Goal: Transaction & Acquisition: Purchase product/service

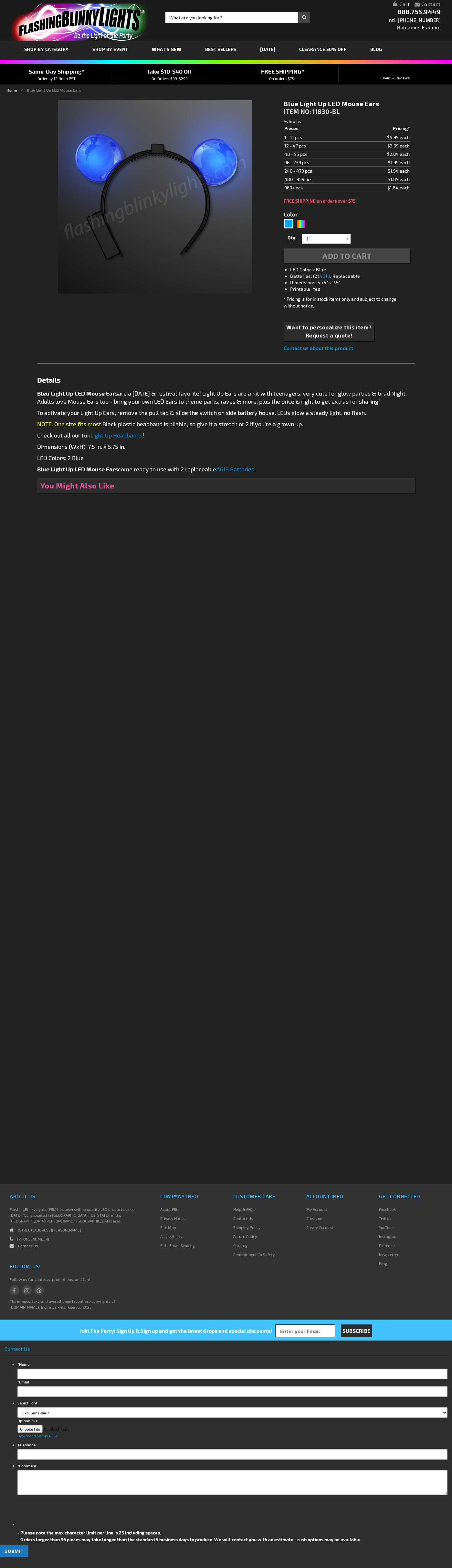
type input "5629"
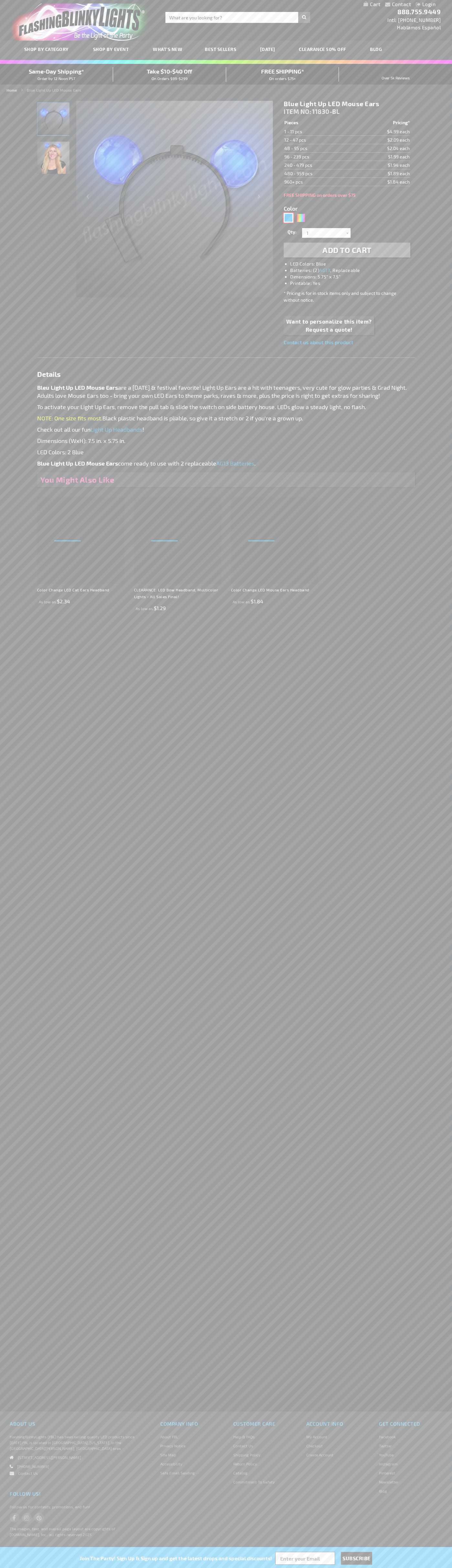
click at [288, 218] on div "Blue" at bounding box center [288, 218] width 10 height 10
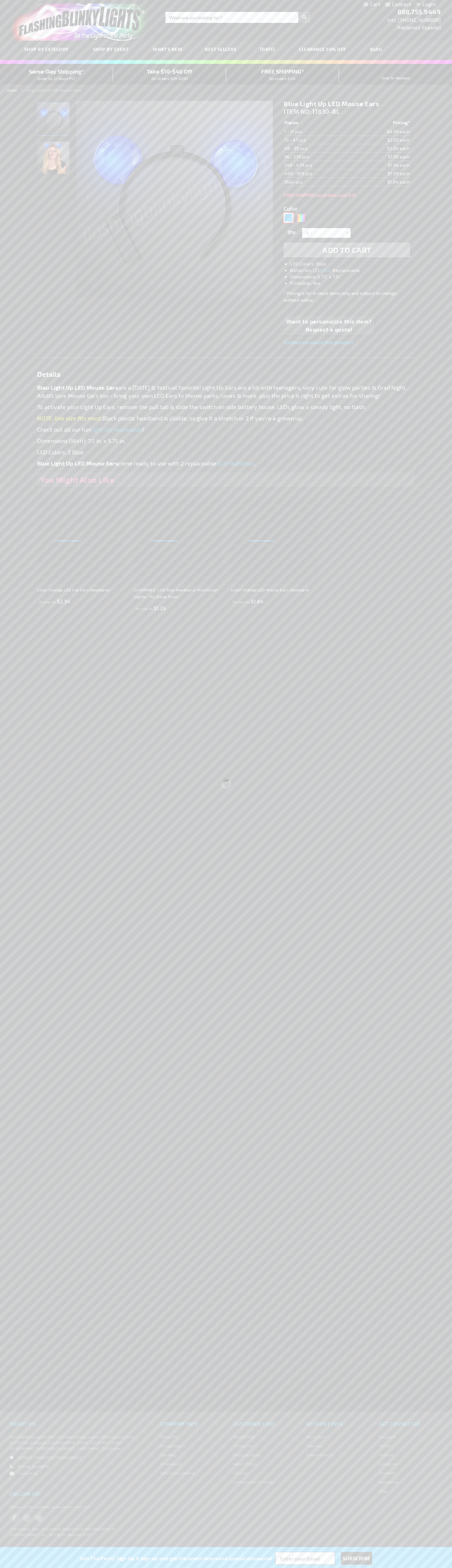
select select
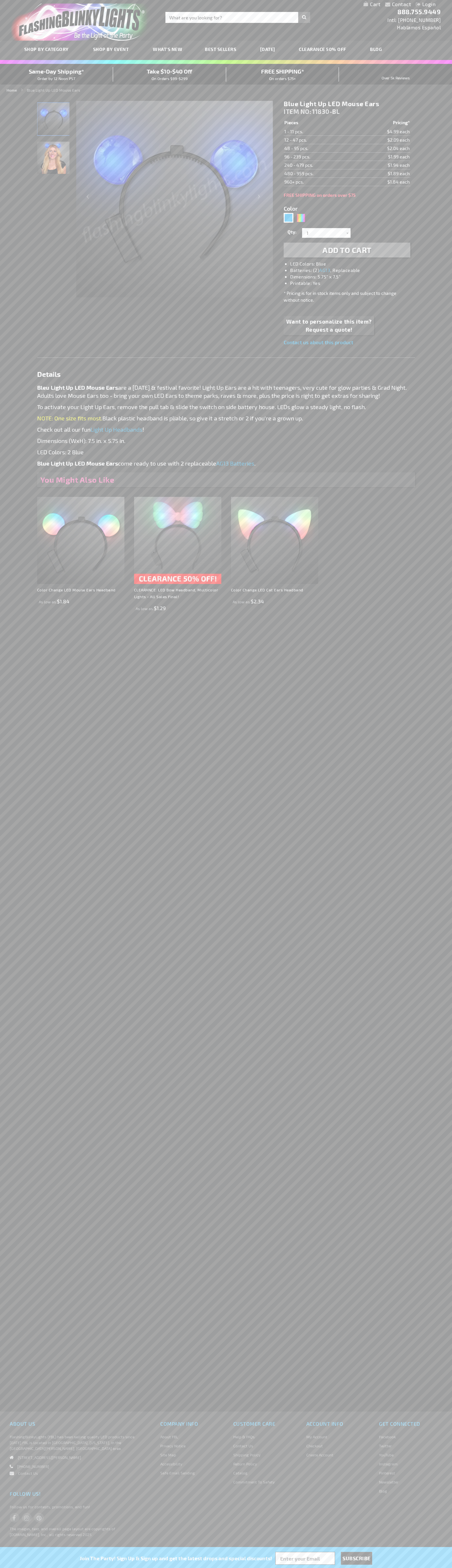
click at [347, 250] on span "Add to Cart" at bounding box center [347, 250] width 49 height 9
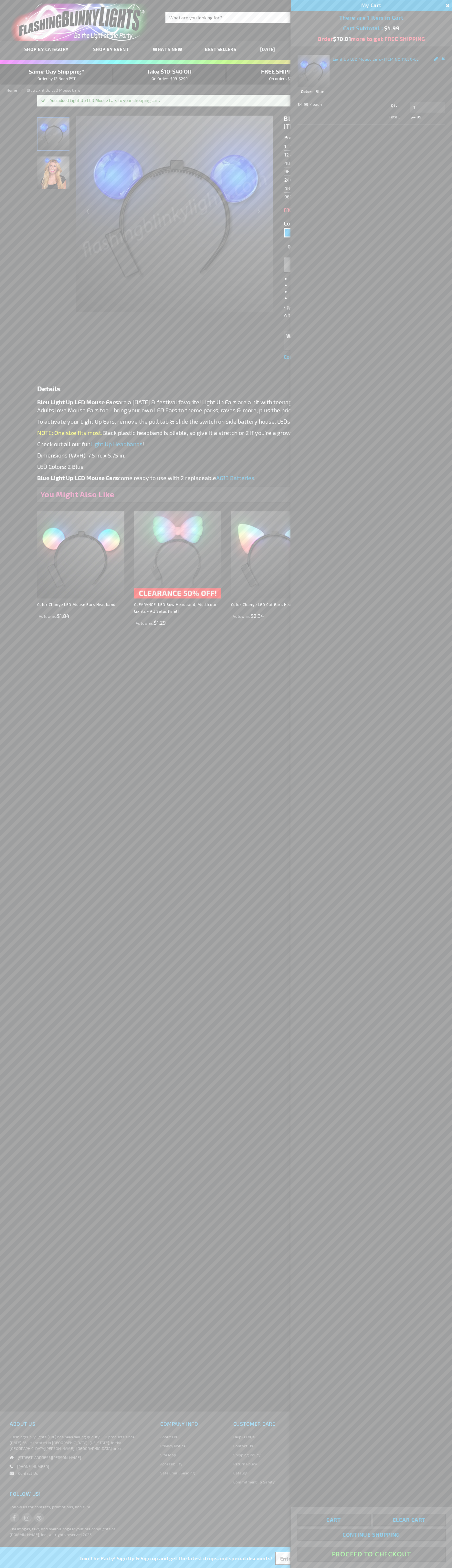
click at [371, 1554] on button "Proceed To Checkout" at bounding box center [371, 1554] width 148 height 15
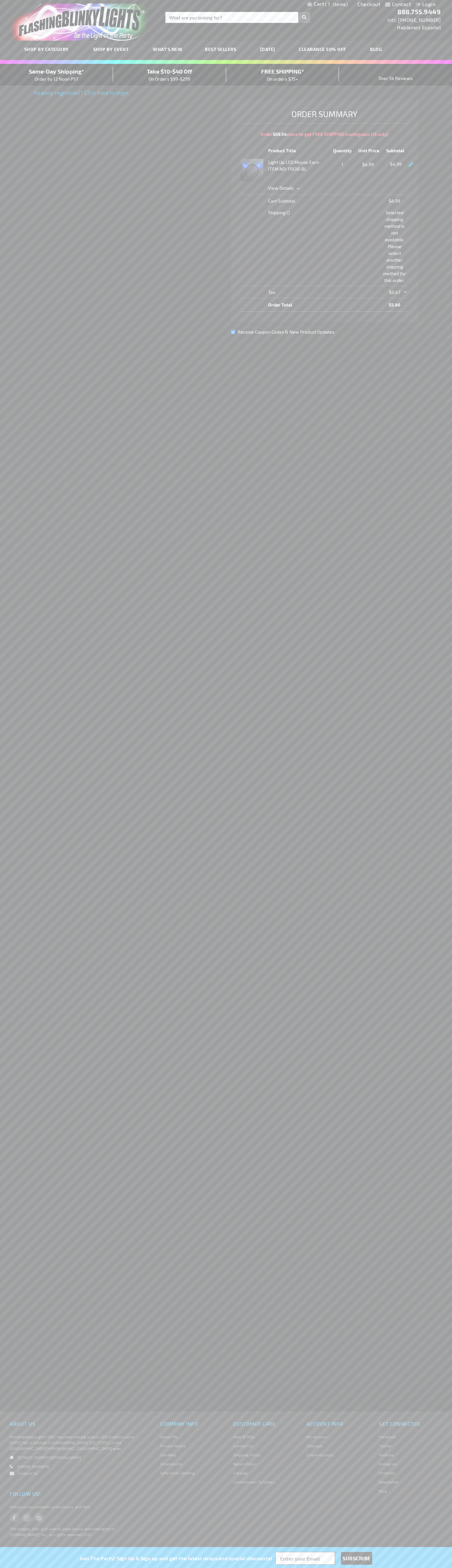
click at [57, 75] on div "Same-Day Shipping* Order by 12 Noon PST" at bounding box center [57, 74] width 113 height 15
click at [369, 4] on link "Checkout" at bounding box center [369, 4] width 23 height 6
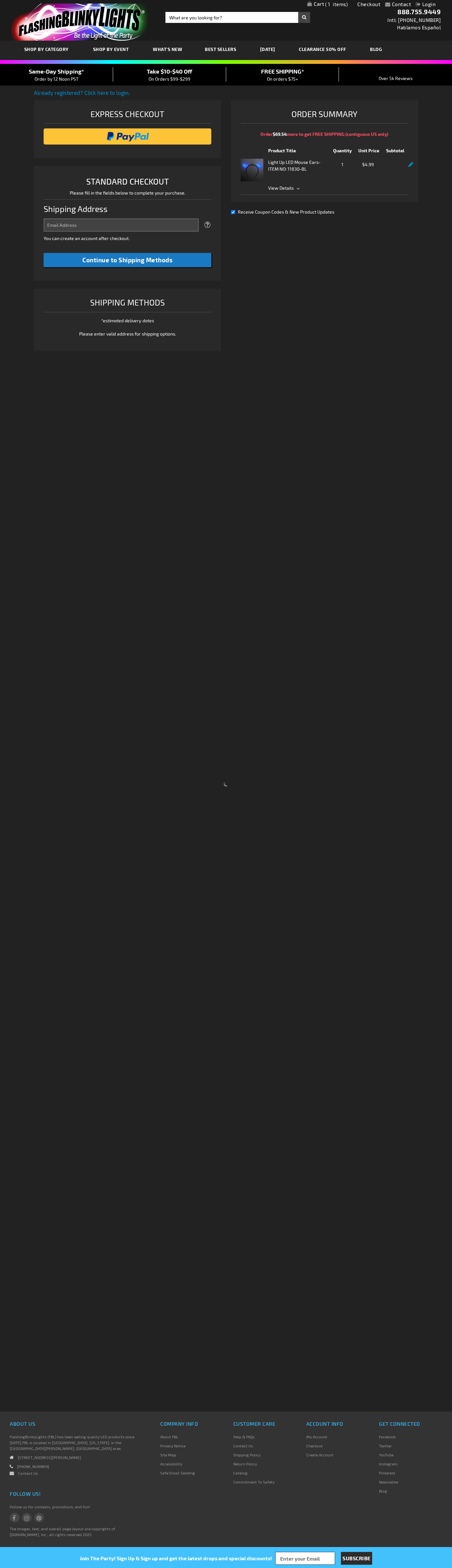
select select "US"
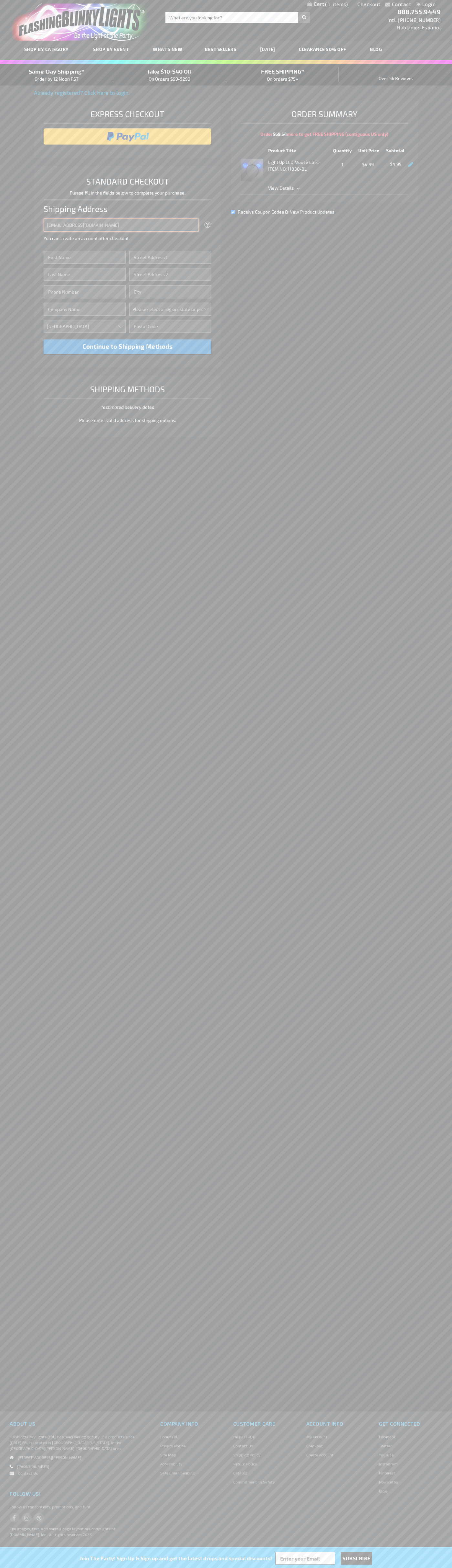
type input "[EMAIL_ADDRESS][DOMAIN_NAME]"
type input "[PERSON_NAME]"
type input "[STREET_ADDRESS]"
type input "First floor"
type input "[US_STATE]"
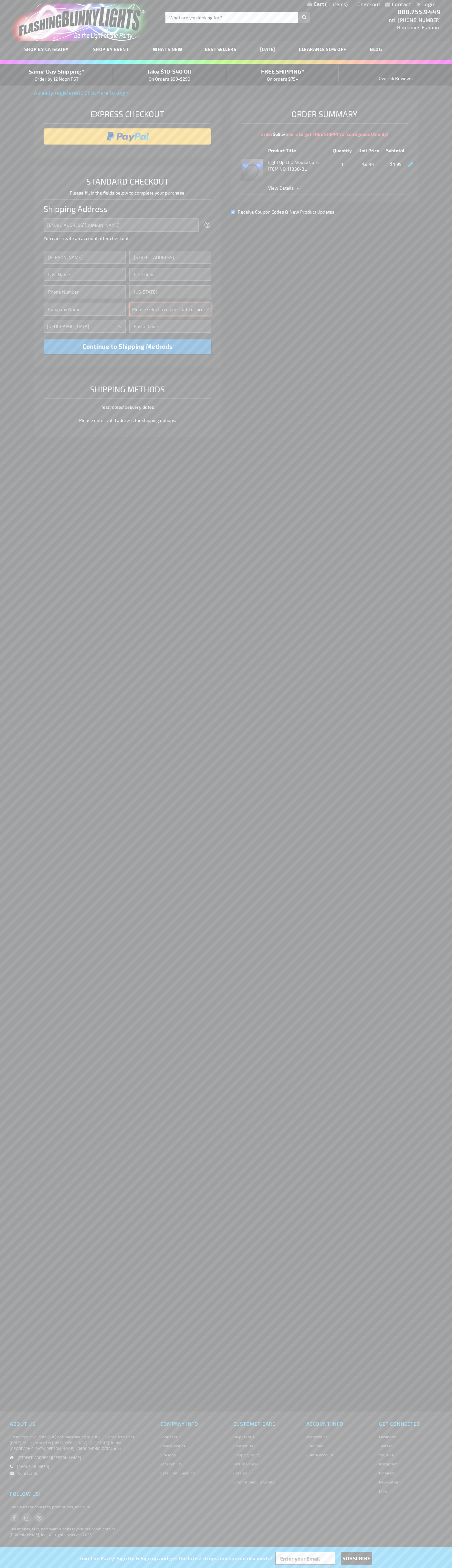
select select "43"
type input "10011"
type input "[PERSON_NAME]"
type input "6502530000"
type input "[PERSON_NAME]"
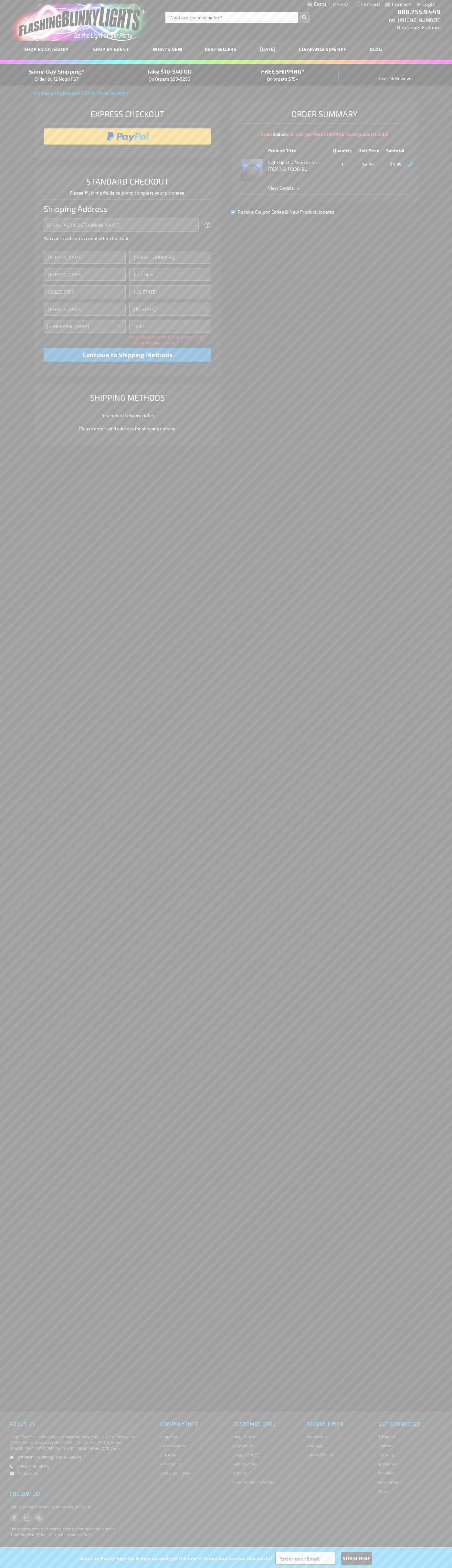
click at [57, 75] on div "Same-Day Shipping* Order by 12 Noon PST" at bounding box center [57, 74] width 113 height 15
click at [127, 136] on input "image" at bounding box center [127, 136] width 161 height 13
